Goal: Task Accomplishment & Management: Use online tool/utility

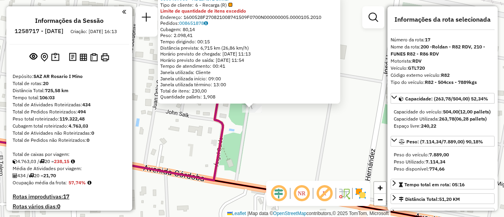
click at [263, 142] on div "Rota 17 - Placa GTL720 0000407900 - AL LIMITE S.R.L. 0000407900 - AL LIMITE S.R…" at bounding box center [252, 108] width 504 height 217
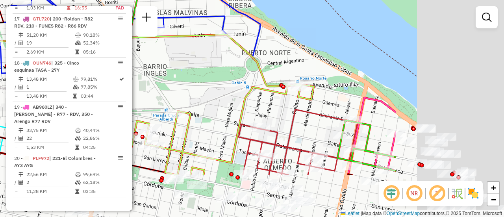
drag, startPoint x: 328, startPoint y: 127, endPoint x: 182, endPoint y: 72, distance: 156.4
click at [179, 71] on div "Rota 2 - Placa NWV118 0000379591 - MIRANDA IREN Rota 16 - Placa AC995HY 0000552…" at bounding box center [252, 108] width 504 height 217
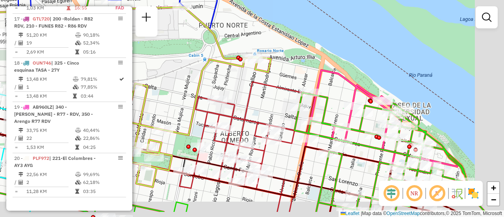
drag, startPoint x: 317, startPoint y: 133, endPoint x: 169, endPoint y: 50, distance: 169.4
click at [169, 50] on div "Rota 2 - Placa NWV118 0000379591 - MIRANDA IREN Rota 16 - Placa AC995HY 0000552…" at bounding box center [252, 108] width 504 height 217
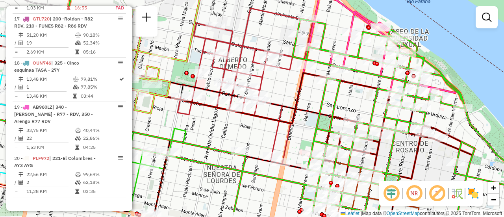
drag, startPoint x: 243, startPoint y: 111, endPoint x: 273, endPoint y: 90, distance: 36.2
click at [273, 90] on div "Rota 2 - Placa NWV118 0000379591 - MIRANDA IREN Rota 16 - Placa AC995HY 0000552…" at bounding box center [252, 108] width 504 height 217
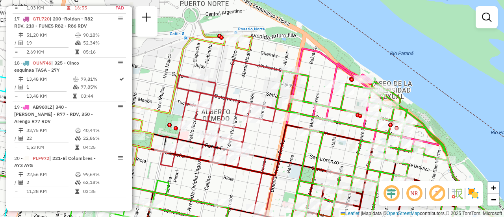
drag, startPoint x: 267, startPoint y: 30, endPoint x: 250, endPoint y: 82, distance: 54.6
click at [250, 82] on div "Rota 2 - Placa NWV118 0000379591 - MIRANDA IREN Rota 16 - Placa AC995HY 0000552…" at bounding box center [252, 108] width 504 height 217
select select "**********"
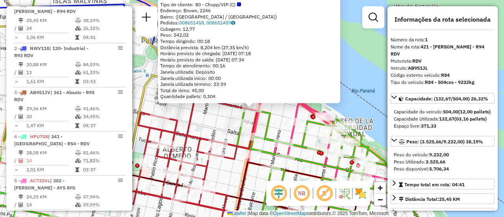
scroll to position [280, 0]
click at [209, 120] on div "0000364423 - MILD SRL Tipo de cliente: 80 - Chopp/VIP (C) Endereço: Brown, 2246…" at bounding box center [252, 108] width 504 height 217
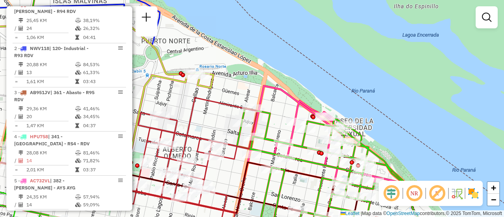
click at [238, 96] on div "Janela de atendimento Grade de atendimento Capacidade Transportadoras Veículos …" at bounding box center [252, 108] width 504 height 217
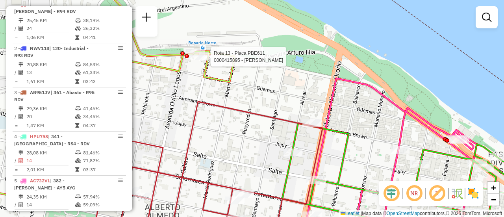
select select "**********"
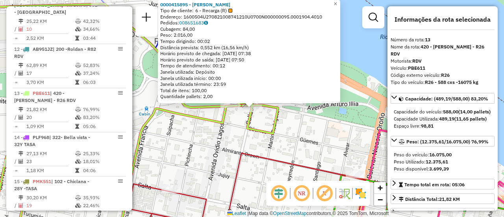
scroll to position [830, 0]
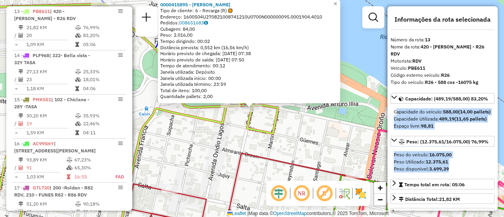
drag, startPoint x: 457, startPoint y: 175, endPoint x: 454, endPoint y: 97, distance: 78.3
click at [451, 93] on div "Capacidade: (489,19/588,00) 83,20% Capacidade do veículo: 588,00 (14,00 pallets…" at bounding box center [442, 172] width 104 height 158
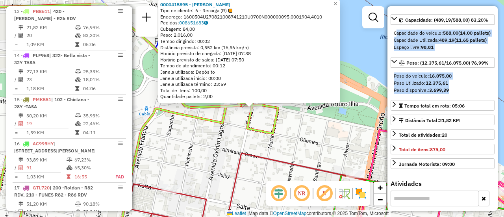
click at [212, 148] on div "0000415895 - [PERSON_NAME] MARIO Tipo de cliente: 6 - Recarga (R) Endereço: 160…" at bounding box center [252, 108] width 504 height 217
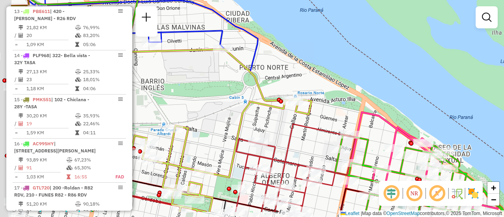
drag, startPoint x: 218, startPoint y: 162, endPoint x: 312, endPoint y: 121, distance: 102.7
click at [308, 123] on div "Janela de atendimento Grade de atendimento Capacidade Transportadoras Veículos …" at bounding box center [252, 108] width 504 height 217
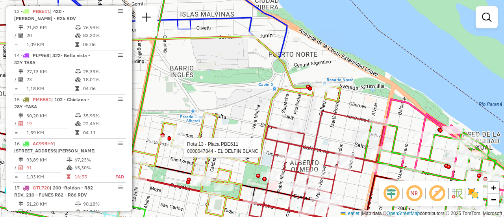
select select "**********"
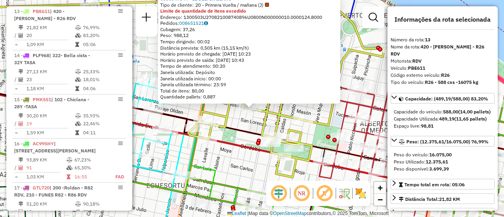
click at [236, 140] on div "0000047844 - EL DELFIN BLANC Tipo de cliente: 20 - Primera Vuelta / mañana (J) …" at bounding box center [252, 108] width 504 height 217
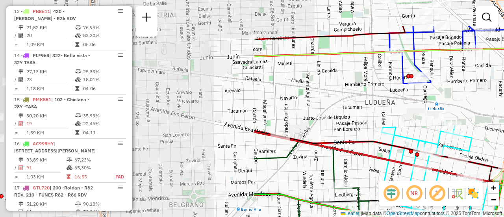
drag, startPoint x: 231, startPoint y: 105, endPoint x: 477, endPoint y: 148, distance: 249.8
click at [503, 148] on div "Rota 13 - Placa PBE611 0000467744 - [PERSON_NAME] de atendimento Grade de atend…" at bounding box center [252, 108] width 504 height 217
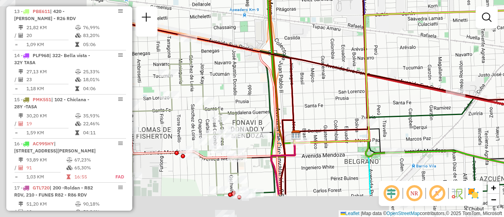
drag, startPoint x: 397, startPoint y: 103, endPoint x: 503, endPoint y: 100, distance: 106.7
click at [503, 100] on div "Rota 13 - Placa PBE611 0000467744 - [PERSON_NAME] 9 - Placa AD324QU 0000366416 …" at bounding box center [252, 108] width 504 height 217
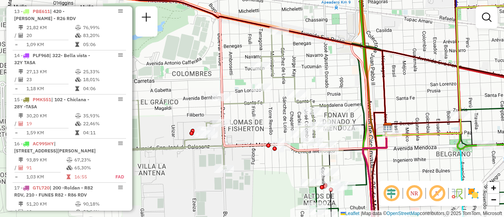
drag, startPoint x: 262, startPoint y: 81, endPoint x: 503, endPoint y: 107, distance: 242.9
click at [351, 107] on icon at bounding box center [188, 106] width 325 height 159
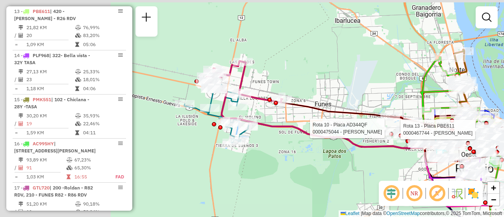
drag, startPoint x: 170, startPoint y: 109, endPoint x: 353, endPoint y: 125, distance: 184.0
click at [343, 125] on div "Rota 13 - Placa PBE611 0000467744 - [PERSON_NAME] 10 - Placa AD344QF 0000475044…" at bounding box center [252, 108] width 504 height 217
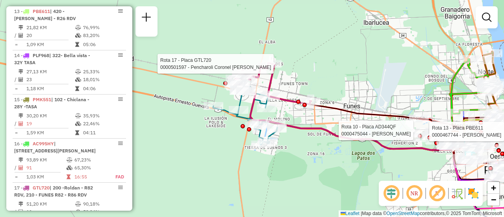
select select "**********"
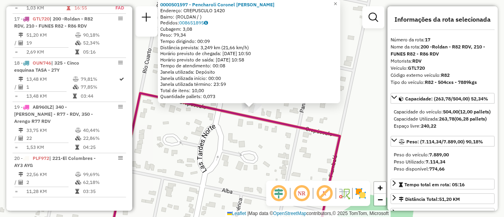
scroll to position [39, 0]
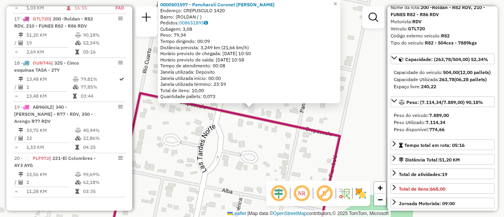
click at [315, 111] on div "0000501597 - Pencharoli Coronel [PERSON_NAME] [PERSON_NAME]: CREPUSCULO 1420 Ba…" at bounding box center [252, 108] width 504 height 217
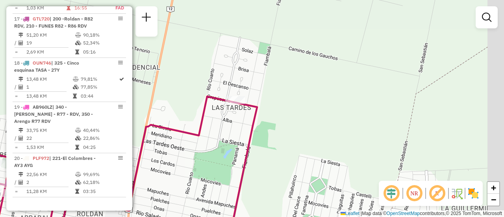
drag, startPoint x: 378, startPoint y: 137, endPoint x: 213, endPoint y: 111, distance: 167.5
click at [212, 111] on div "Janela de atendimento Grade de atendimento Capacidade Transportadoras Veículos …" at bounding box center [252, 108] width 504 height 217
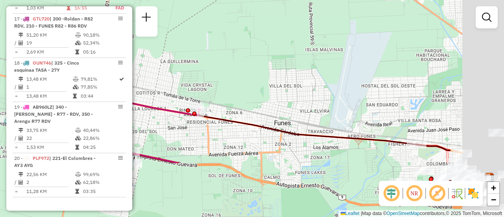
drag, startPoint x: 299, startPoint y: 133, endPoint x: 211, endPoint y: 75, distance: 105.3
click at [211, 75] on div "Janela de atendimento Grade de atendimento Capacidade Transportadoras Veículos …" at bounding box center [252, 108] width 504 height 217
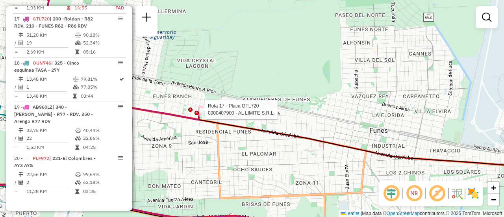
click at [197, 111] on div at bounding box center [196, 113] width 4 height 4
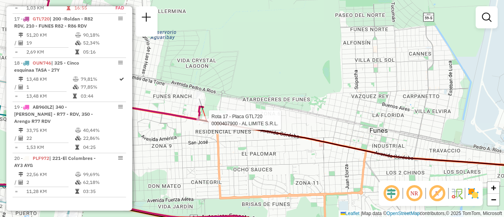
select select "**********"
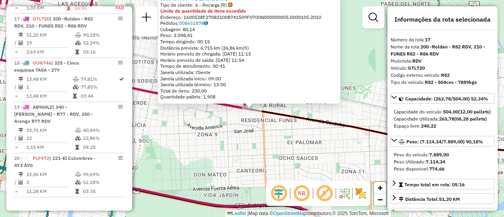
click at [215, 135] on div "0000407900 - AL LIMITE S.R.L. Tipo de cliente: 6 - Recarga (R) Limite de quanti…" at bounding box center [252, 108] width 504 height 217
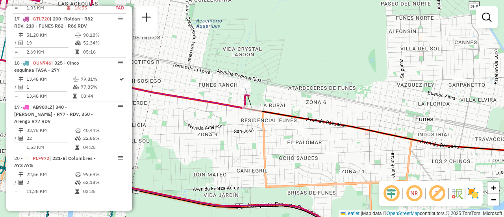
click at [307, 89] on div "Janela de atendimento Grade de atendimento Capacidade Transportadoras Veículos …" at bounding box center [252, 108] width 504 height 217
